Goal: Task Accomplishment & Management: Manage account settings

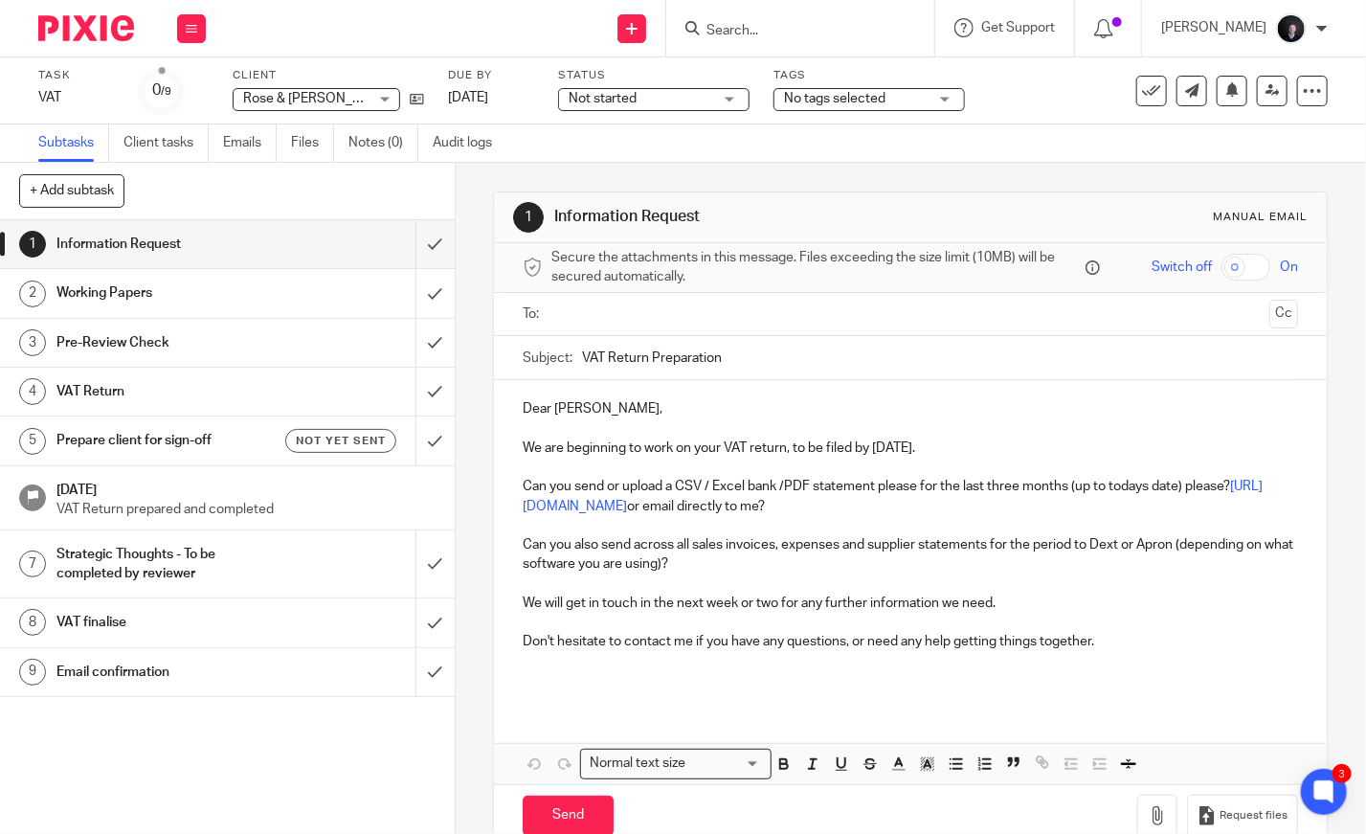
click at [680, 94] on span "Not started" at bounding box center [641, 99] width 144 height 20
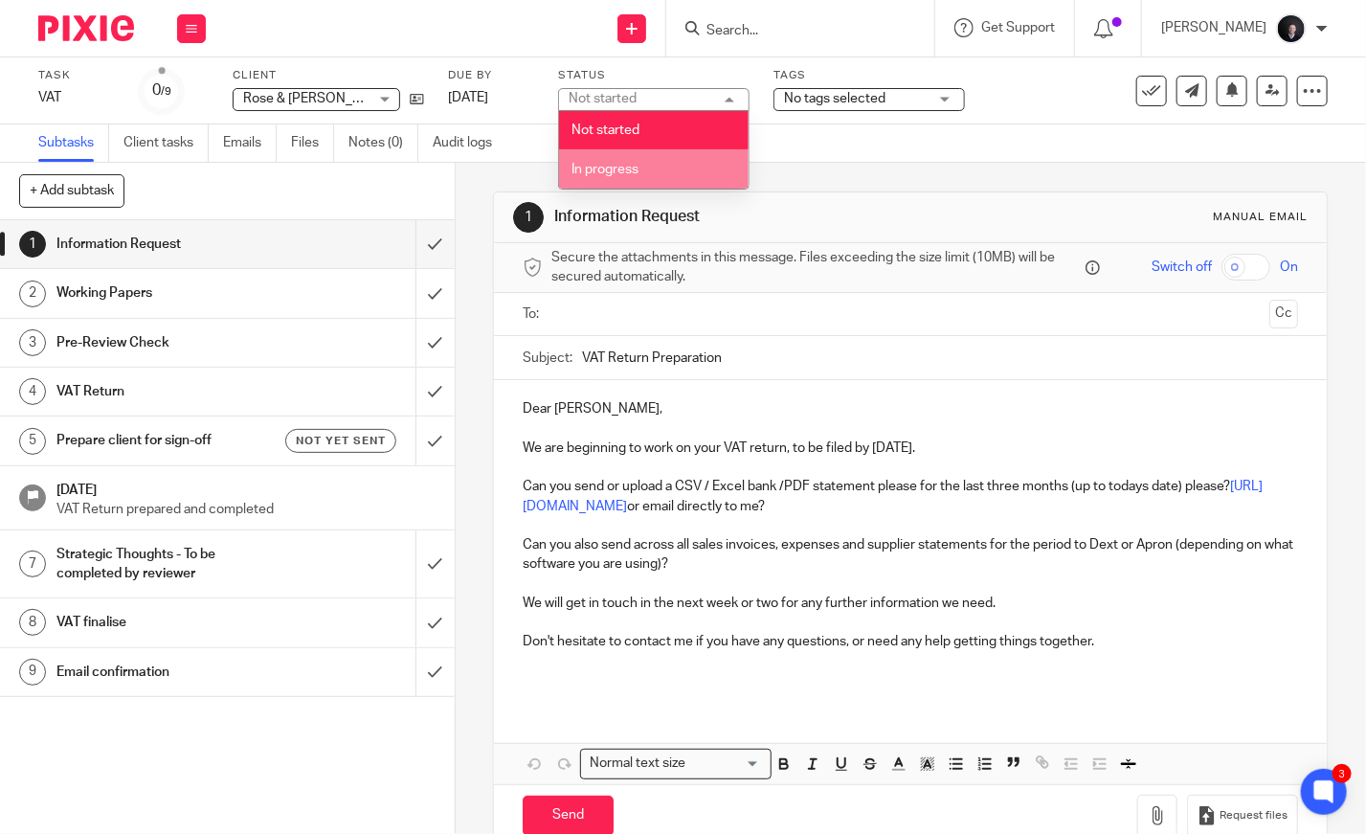
click at [683, 164] on li "In progress" at bounding box center [654, 168] width 190 height 39
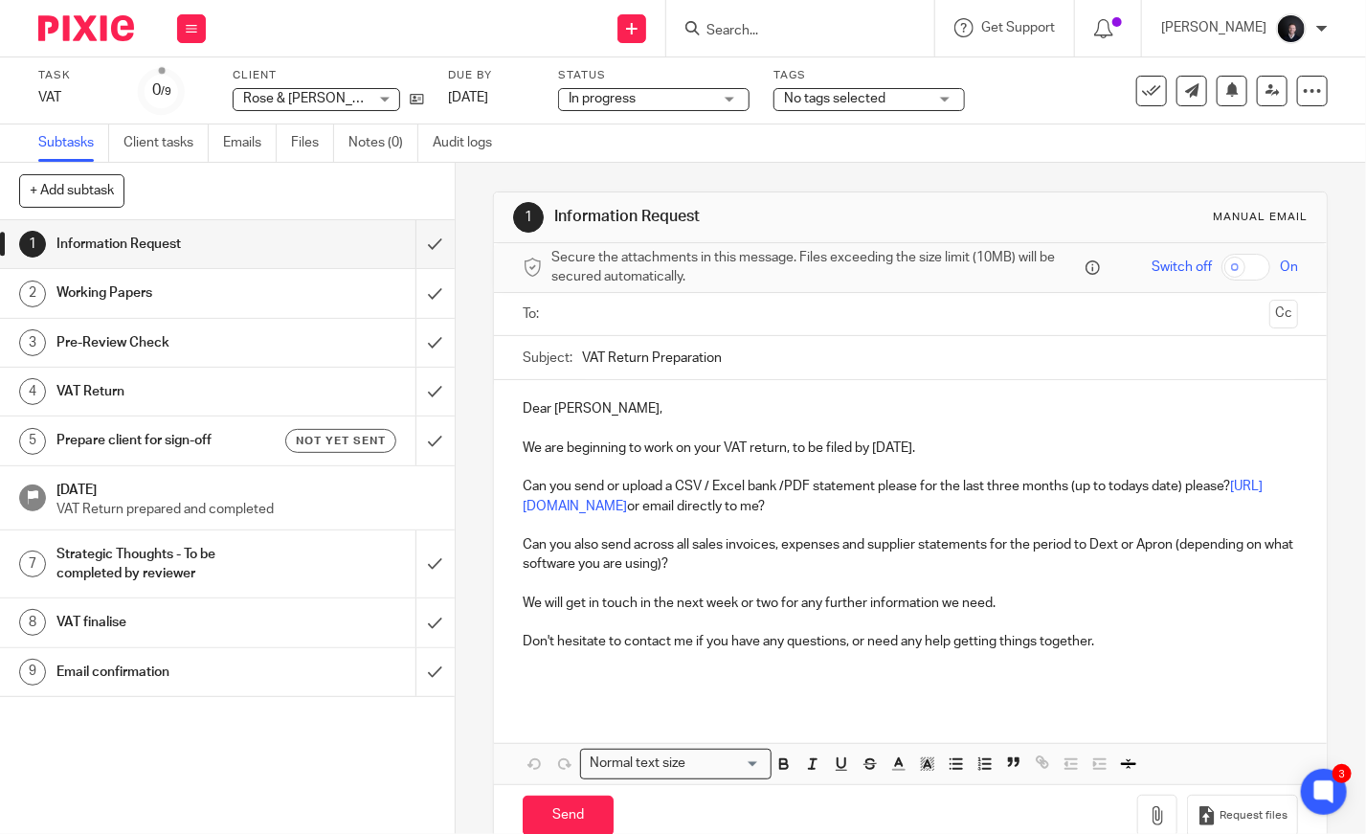
click at [887, 103] on span "No tags selected" at bounding box center [856, 99] width 144 height 20
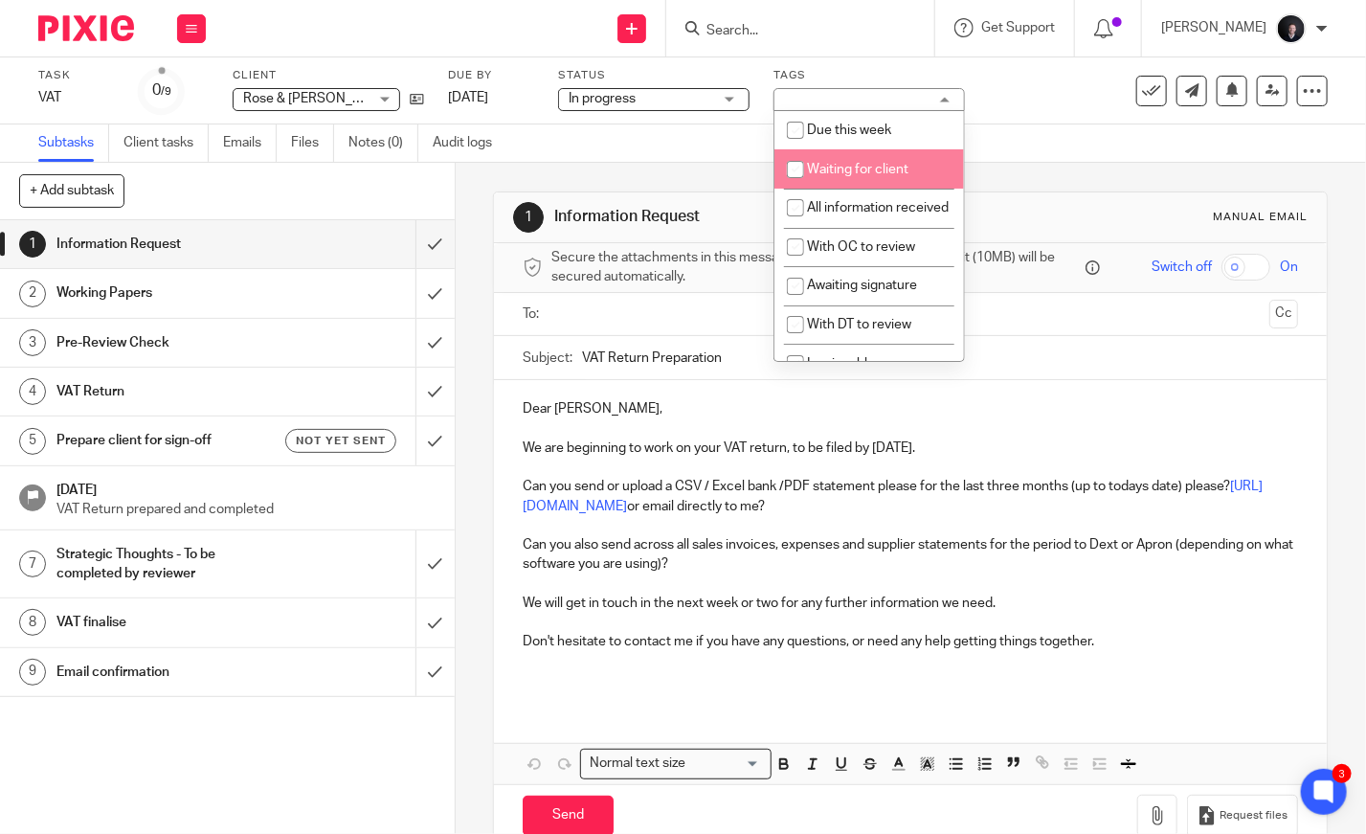
click at [850, 160] on li "Waiting for client" at bounding box center [870, 168] width 190 height 39
checkbox input "true"
click at [79, 28] on img at bounding box center [86, 28] width 96 height 26
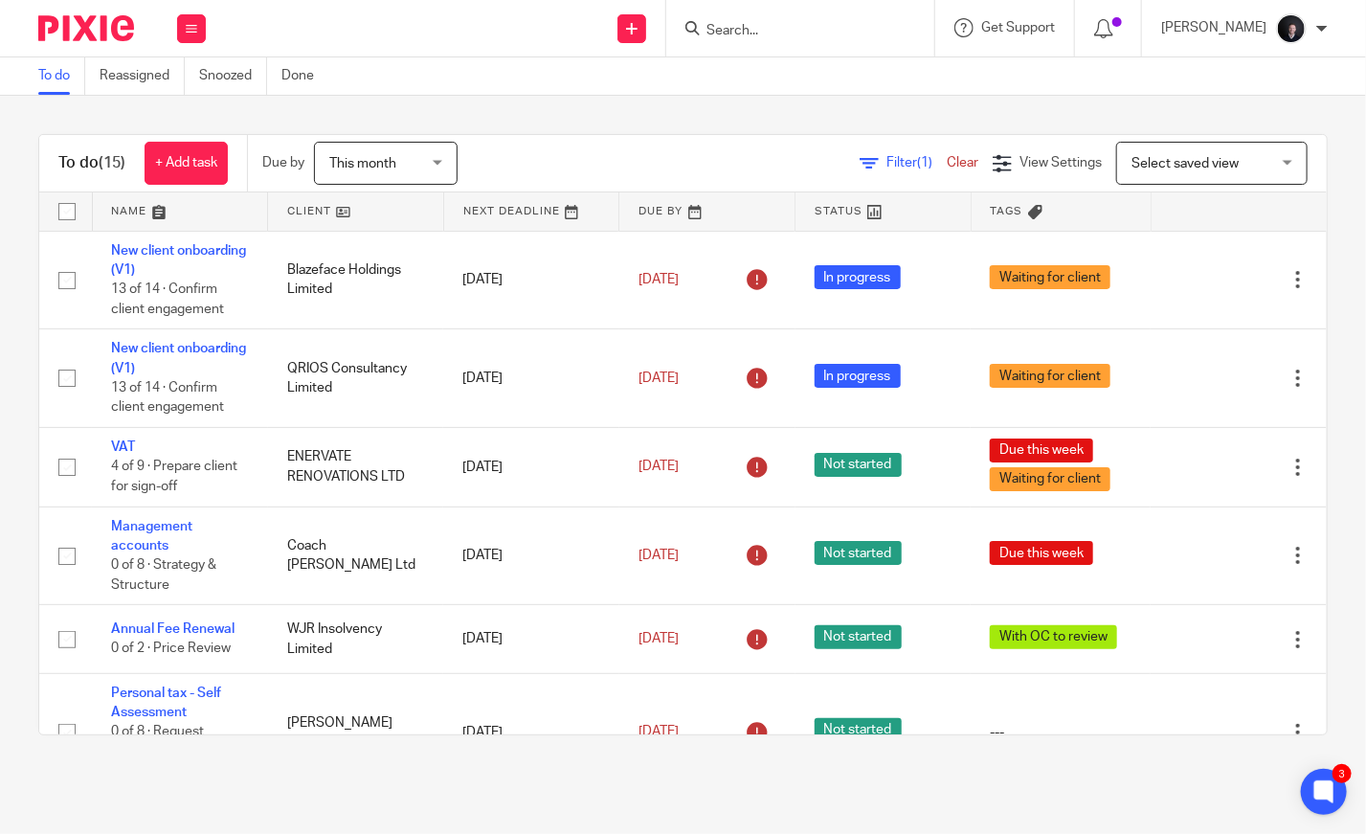
click at [126, 209] on link at bounding box center [180, 211] width 175 height 38
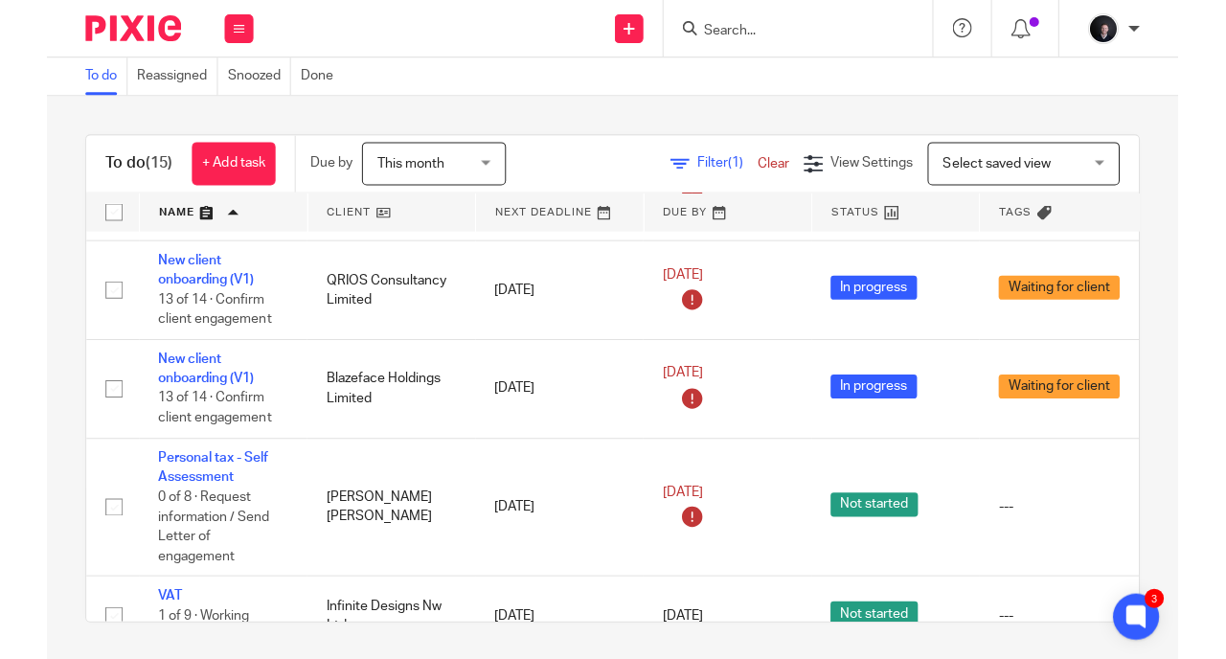
scroll to position [907, 0]
